Goal: Task Accomplishment & Management: Manage account settings

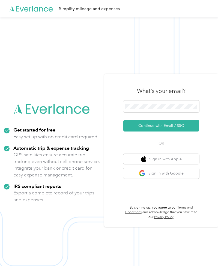
click at [16, 208] on div "Get started for free Easy set up with no credit card required Automatic trip & …" at bounding box center [52, 167] width 96 height 81
click at [166, 132] on button "Continue with Email / SSO" at bounding box center [161, 125] width 76 height 11
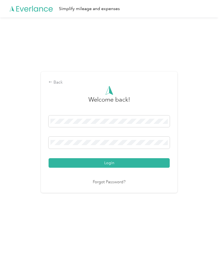
click at [110, 168] on button "Login" at bounding box center [109, 163] width 121 height 10
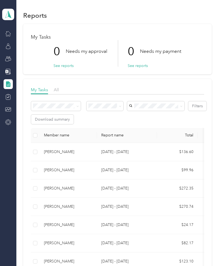
click at [9, 80] on div at bounding box center [8, 84] width 9 height 10
click at [11, 82] on icon at bounding box center [8, 84] width 6 height 6
click at [68, 65] on button "See reports" at bounding box center [63, 66] width 20 height 6
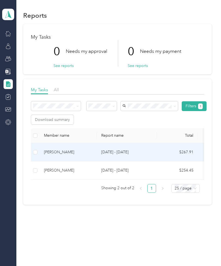
click at [69, 152] on div "[PERSON_NAME]" at bounding box center [68, 152] width 49 height 6
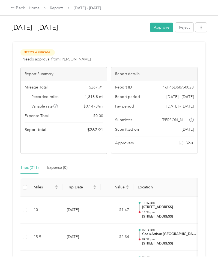
click at [165, 27] on button "Approve" at bounding box center [161, 28] width 23 height 10
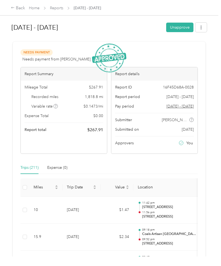
click at [59, 8] on link "Reports" at bounding box center [56, 8] width 13 height 5
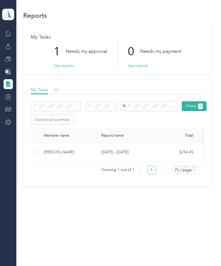
click at [66, 68] on button "See reports" at bounding box center [63, 66] width 20 height 6
click at [59, 154] on div "[PERSON_NAME]" at bounding box center [68, 152] width 49 height 6
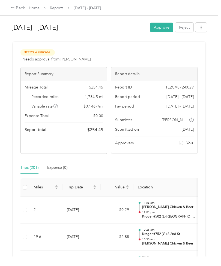
click at [163, 31] on button "Approve" at bounding box center [161, 28] width 23 height 10
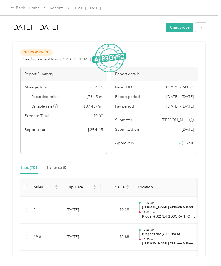
click at [38, 6] on link "Home" at bounding box center [34, 8] width 11 height 5
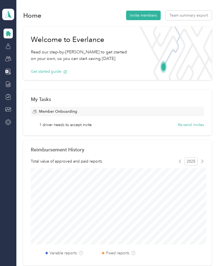
click at [10, 69] on icon at bounding box center [8, 72] width 6 height 6
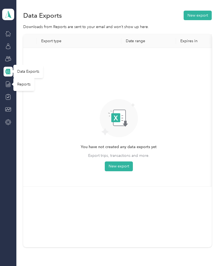
click at [24, 83] on div "Reports" at bounding box center [23, 84] width 21 height 13
click at [10, 84] on icon at bounding box center [8, 84] width 4 height 5
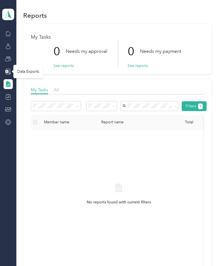
click at [9, 85] on icon at bounding box center [8, 85] width 4 height 6
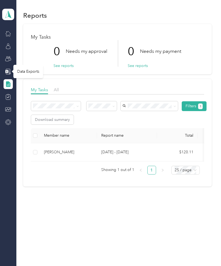
click at [111, 150] on p "[DATE] - [DATE]" at bounding box center [126, 152] width 51 height 6
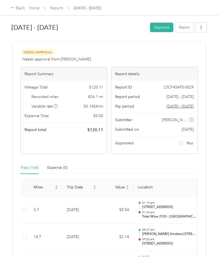
click at [161, 28] on button "Approve" at bounding box center [161, 28] width 23 height 10
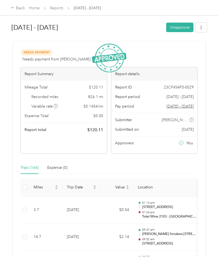
click at [171, 213] on p "01:24 pm" at bounding box center [169, 213] width 55 height 4
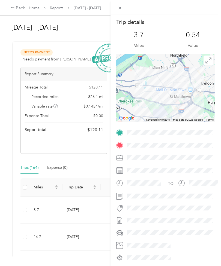
click at [9, 218] on div "Trip details This trip cannot be edited because it is either under review, appr…" at bounding box center [110, 133] width 221 height 266
